Goal: Find specific page/section: Find specific page/section

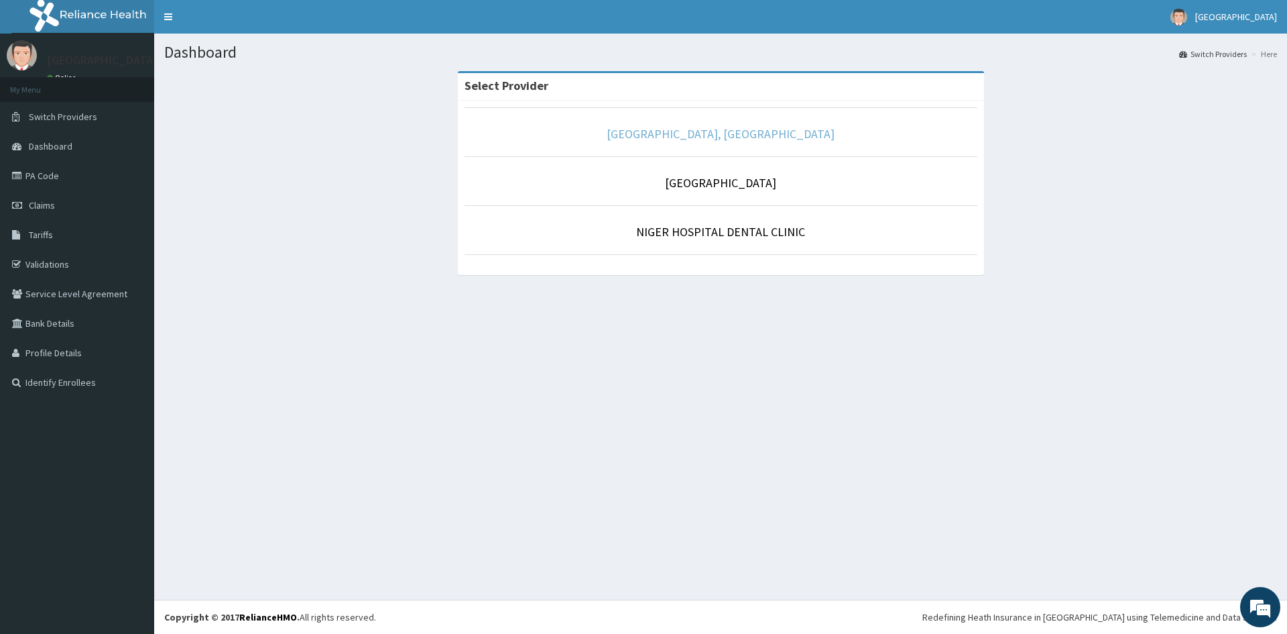
click at [703, 139] on link "[GEOGRAPHIC_DATA], [GEOGRAPHIC_DATA]" at bounding box center [721, 133] width 228 height 15
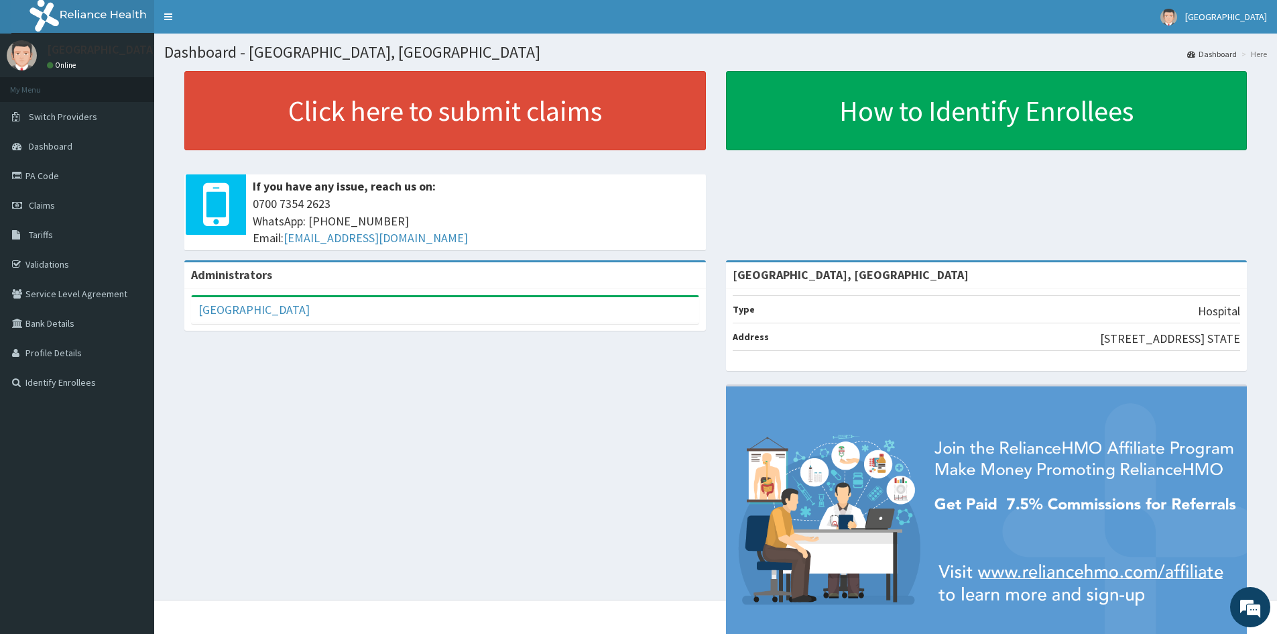
click at [780, 308] on li "Type Hospital" at bounding box center [987, 309] width 508 height 28
click at [254, 276] on b "Administrators" at bounding box center [231, 274] width 81 height 15
click at [310, 295] on div "NIGER HOSPITAL Full Name NIGER HOSPITAL Email Address nigerhospitallkj@yahoo.co…" at bounding box center [445, 309] width 508 height 29
click at [367, 320] on div "[GEOGRAPHIC_DATA]" at bounding box center [445, 310] width 507 height 26
click at [802, 331] on li "Address 12B IBB ROAD, LOKOJA, KOGI STATE" at bounding box center [987, 337] width 508 height 28
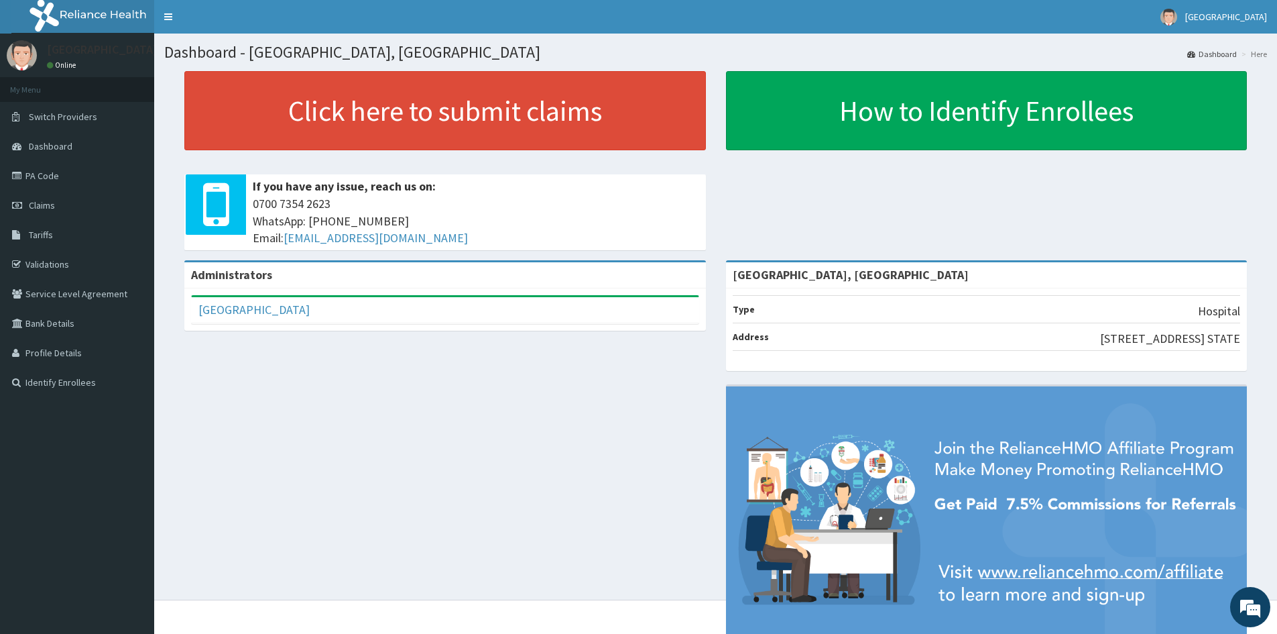
drag, startPoint x: 778, startPoint y: 245, endPoint x: 778, endPoint y: 276, distance: 30.9
click at [778, 245] on div "Click here to submit claims If you have any issue, reach us on: 0700 7354 2623 …" at bounding box center [715, 165] width 1103 height 189
click at [760, 233] on div "Click here to submit claims If you have any issue, reach us on: 0700 7354 2623 …" at bounding box center [715, 165] width 1103 height 189
click at [885, 272] on div "[GEOGRAPHIC_DATA], [GEOGRAPHIC_DATA]" at bounding box center [987, 275] width 522 height 26
click at [1139, 313] on li "Type Hospital" at bounding box center [987, 309] width 508 height 28
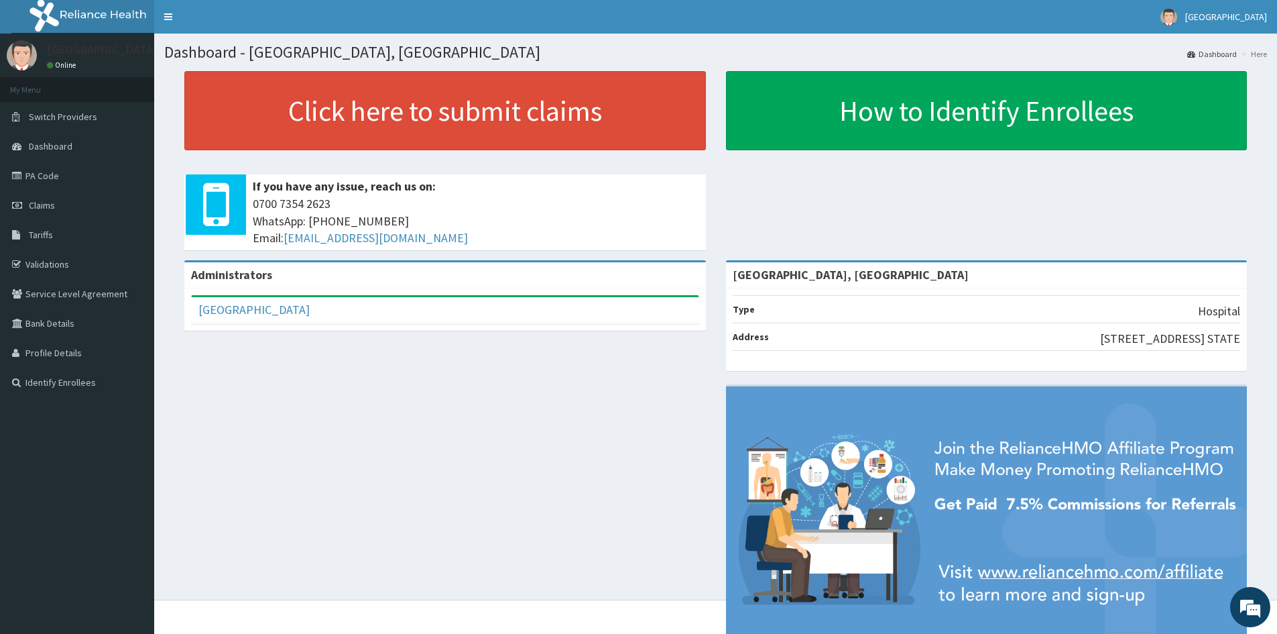
click at [1228, 56] on link "Dashboard" at bounding box center [1212, 53] width 50 height 11
click at [1259, 56] on li "Here" at bounding box center [1252, 53] width 29 height 11
click at [1221, 48] on link "Dashboard" at bounding box center [1212, 53] width 50 height 11
click at [1257, 54] on li "Here" at bounding box center [1252, 53] width 29 height 11
click at [171, 11] on link "Toggle navigation" at bounding box center [168, 17] width 28 height 34
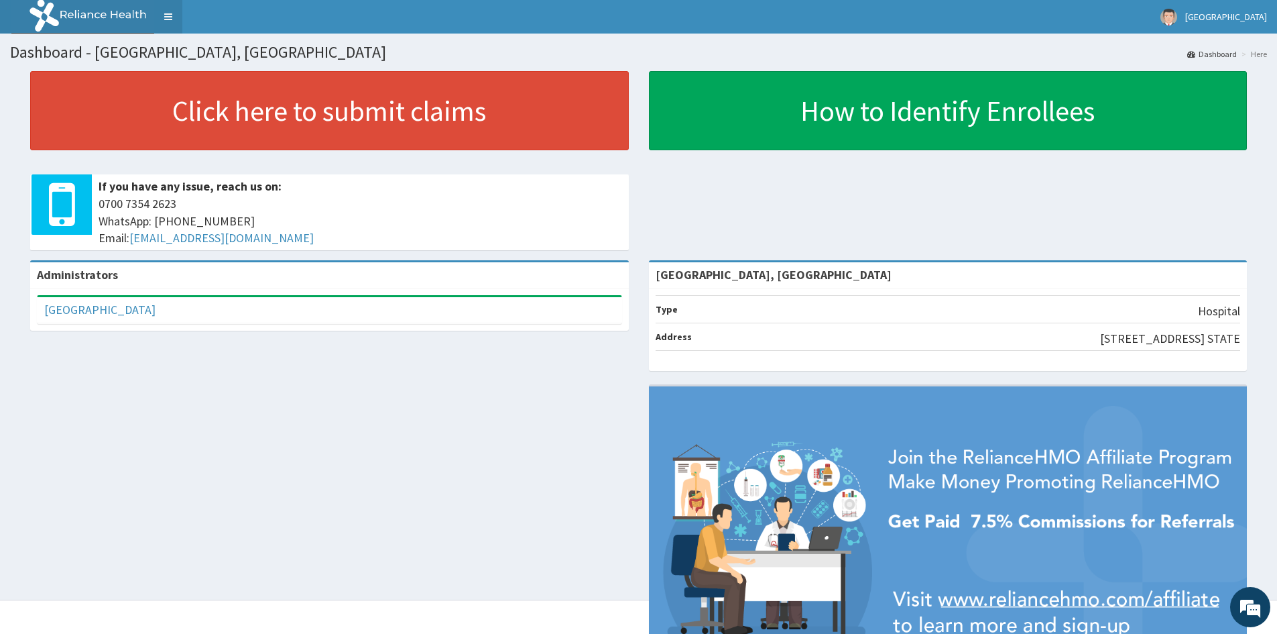
click at [171, 11] on link "Toggle navigation" at bounding box center [168, 17] width 28 height 34
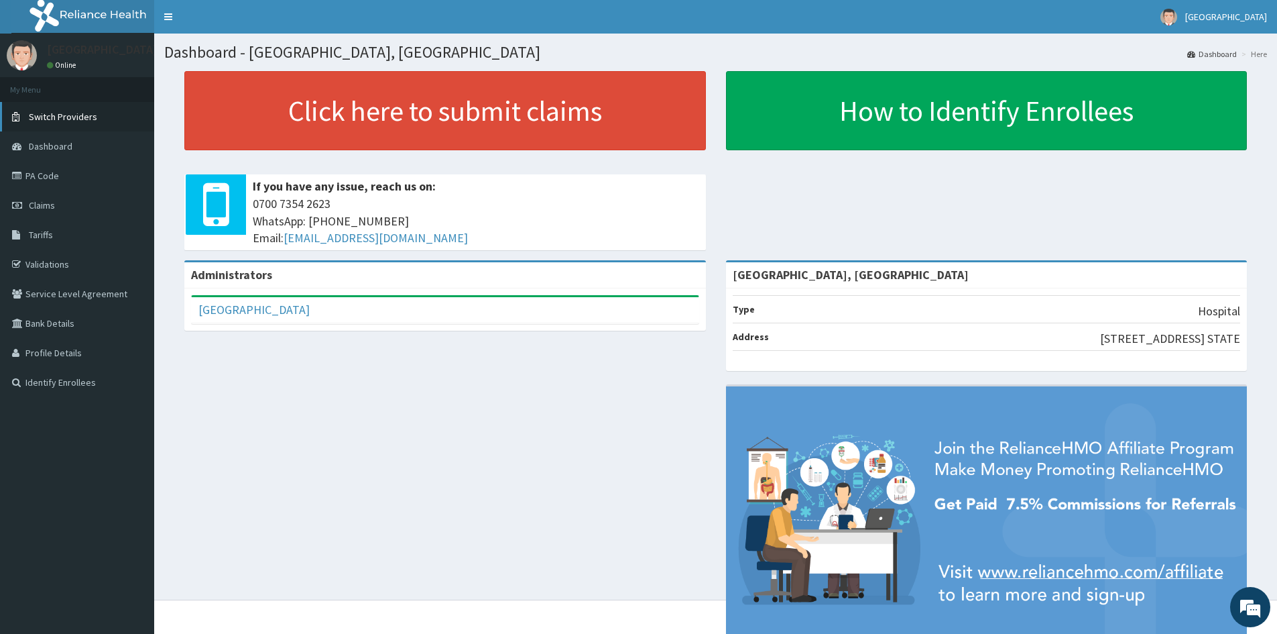
click at [69, 111] on span "Switch Providers" at bounding box center [63, 117] width 68 height 12
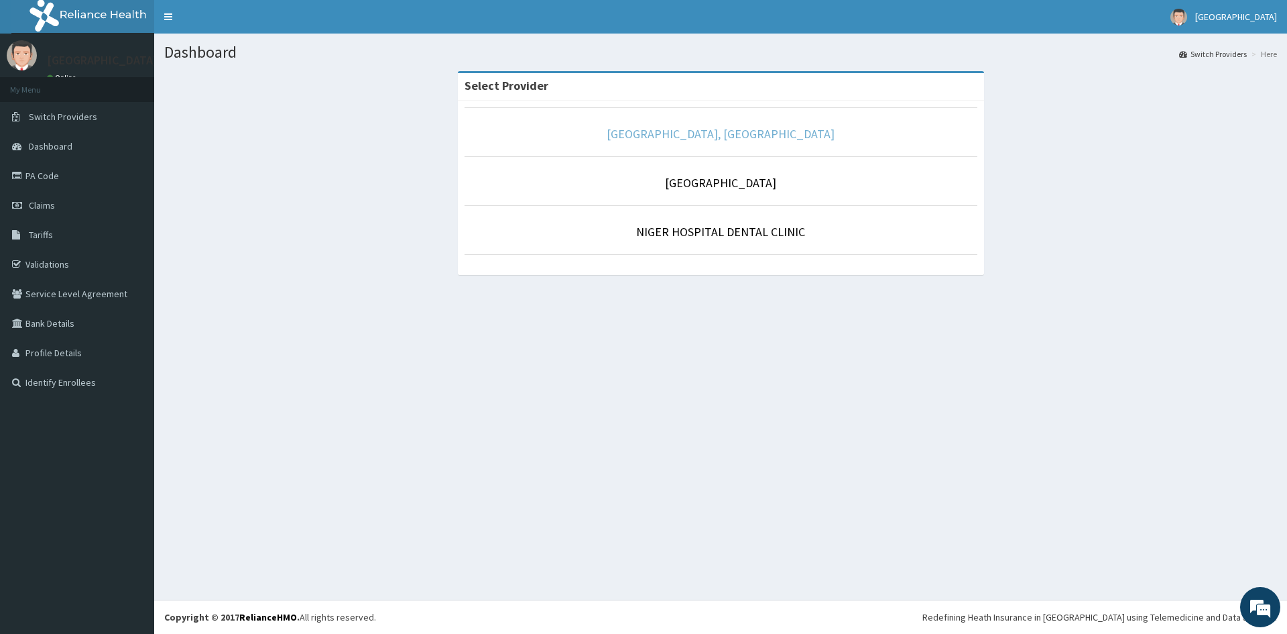
click at [691, 138] on link "[GEOGRAPHIC_DATA], [GEOGRAPHIC_DATA]" at bounding box center [721, 133] width 228 height 15
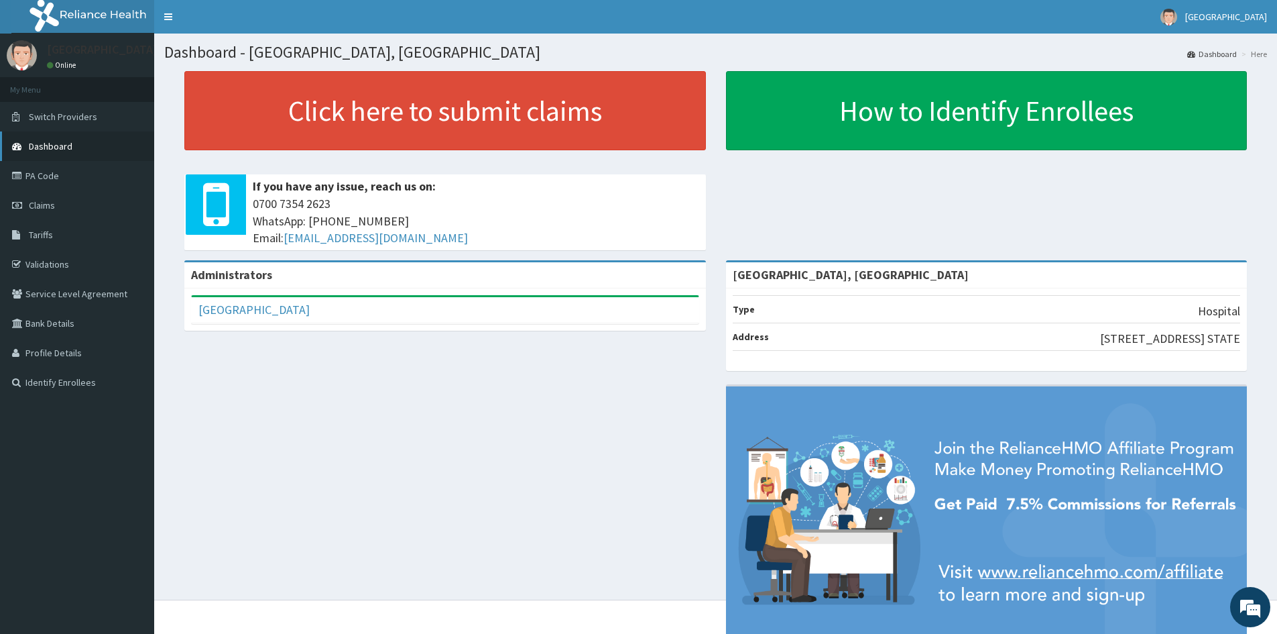
click at [59, 146] on span "Dashboard" at bounding box center [51, 146] width 44 height 12
click at [58, 265] on link "Validations" at bounding box center [77, 264] width 154 height 30
